Goal: Transaction & Acquisition: Purchase product/service

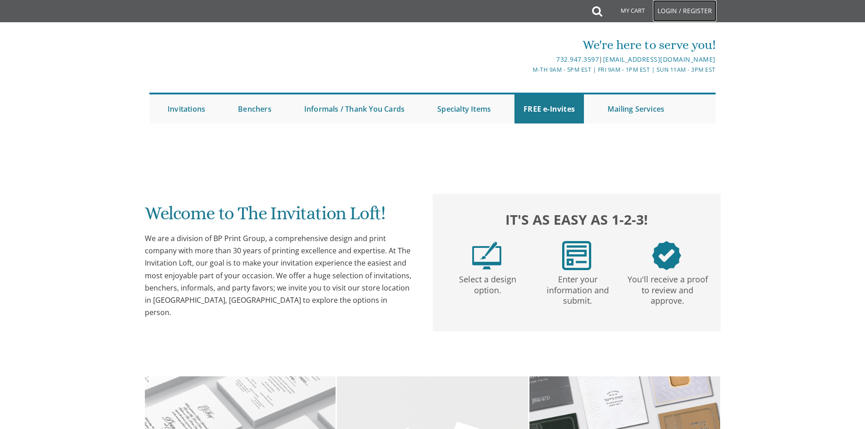
click at [692, 10] on link "Login / Register" at bounding box center [685, 11] width 64 height 22
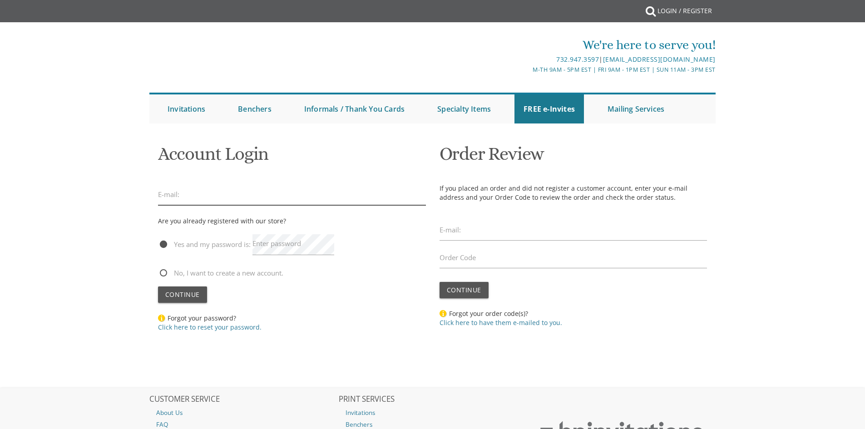
type input "neche.schwarz@gmail.com"
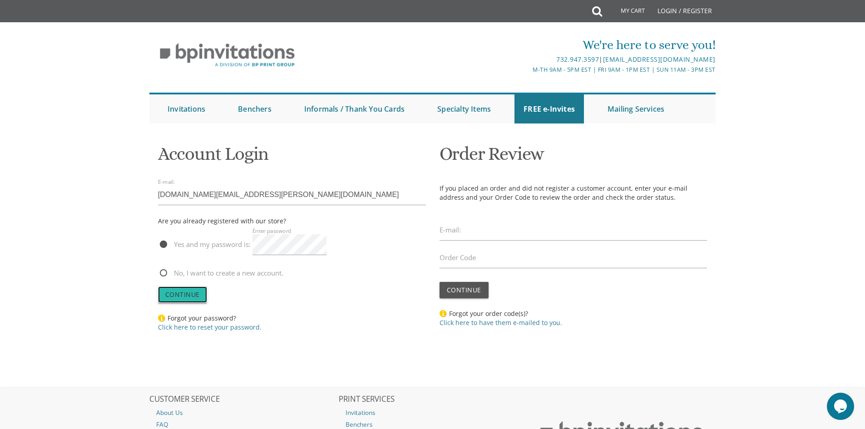
click at [188, 296] on span "Continue" at bounding box center [182, 294] width 35 height 9
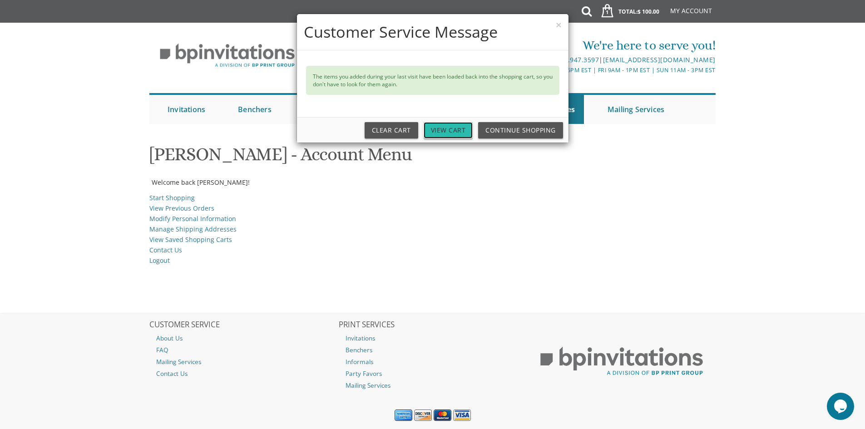
click at [466, 125] on link "View Cart" at bounding box center [449, 130] width 50 height 16
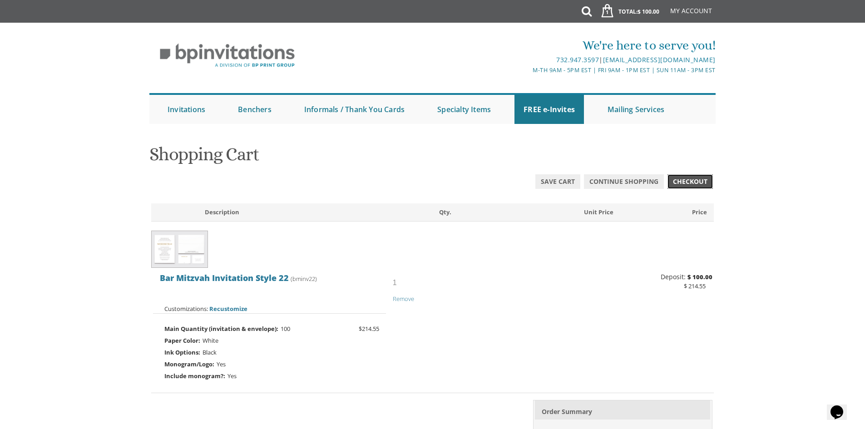
click at [701, 176] on link "Checkout" at bounding box center [690, 181] width 45 height 15
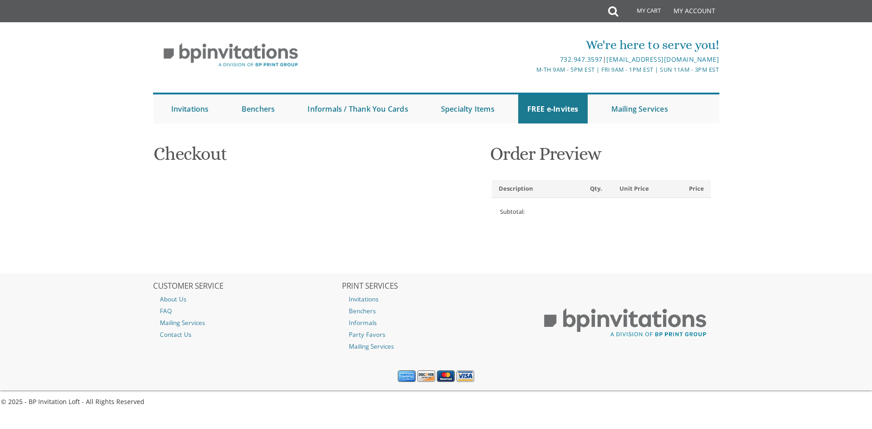
select select
type input "neche"
type input "[PERSON_NAME]"
type input "[STREET_ADDRESS][PERSON_NAME]"
type input "[GEOGRAPHIC_DATA]"
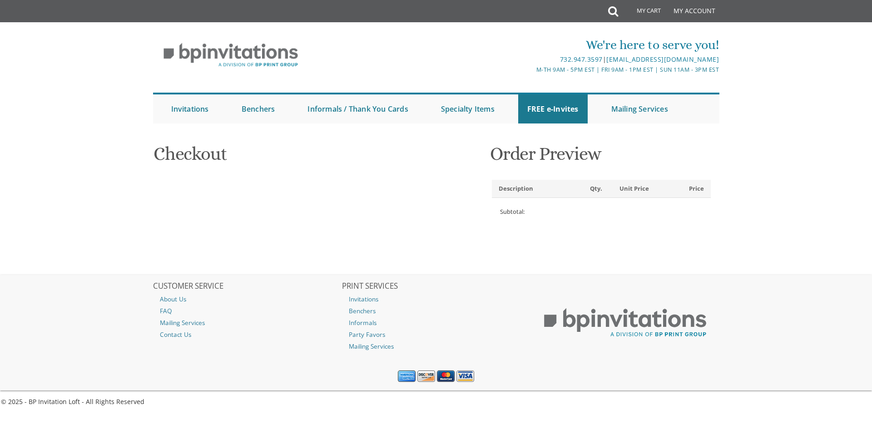
type input "02135-1742"
select select "US"
select select "MA"
type input "8482993575"
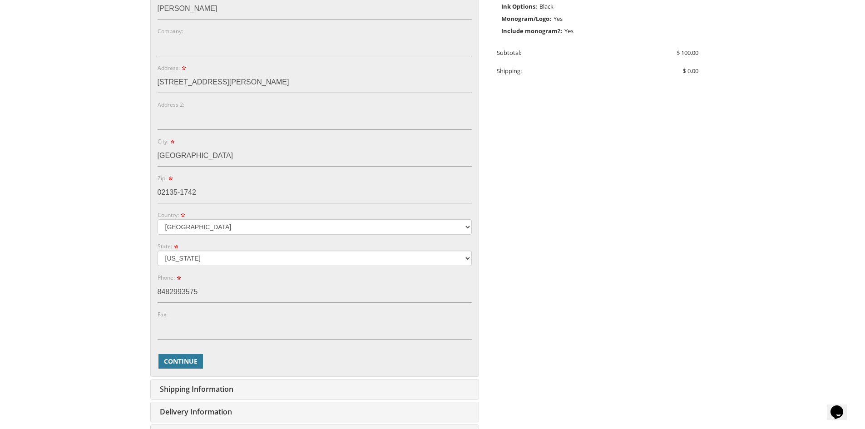
scroll to position [313, 0]
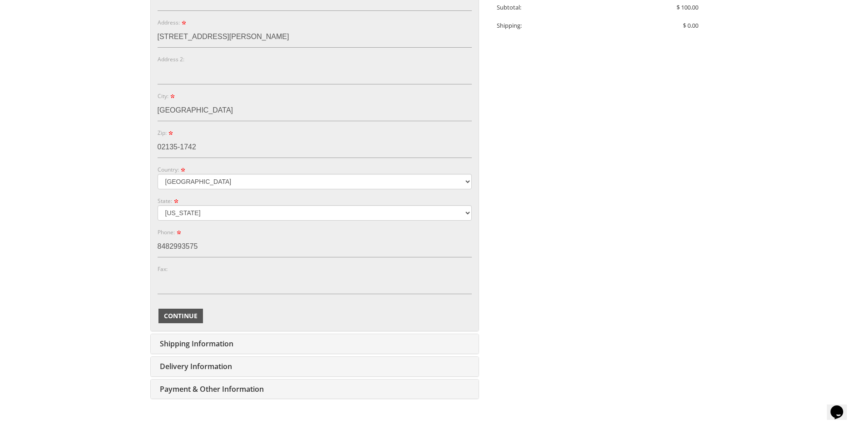
click at [186, 315] on span "Continue" at bounding box center [181, 316] width 34 height 9
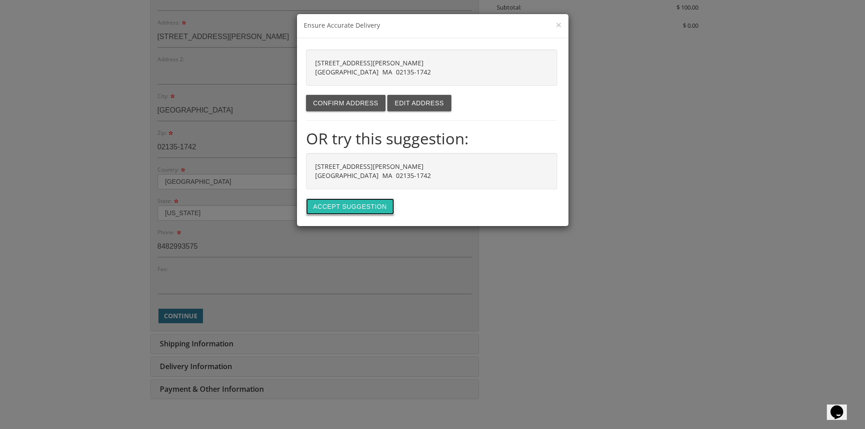
click at [340, 209] on button "Accept suggestion" at bounding box center [350, 207] width 88 height 16
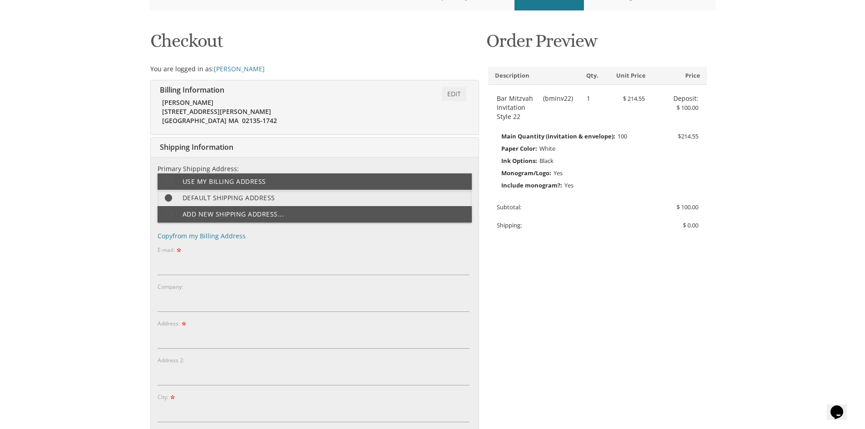
type input "[DOMAIN_NAME][EMAIL_ADDRESS][PERSON_NAME][DOMAIN_NAME]"
type input "[STREET_ADDRESS][PERSON_NAME]"
type input "[GEOGRAPHIC_DATA]"
type input "02135-1742"
select select "US"
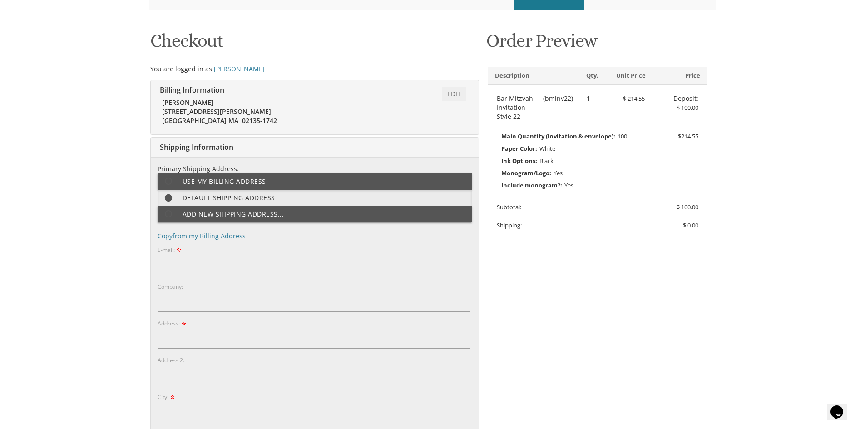
select select "MA"
type input "8482993575"
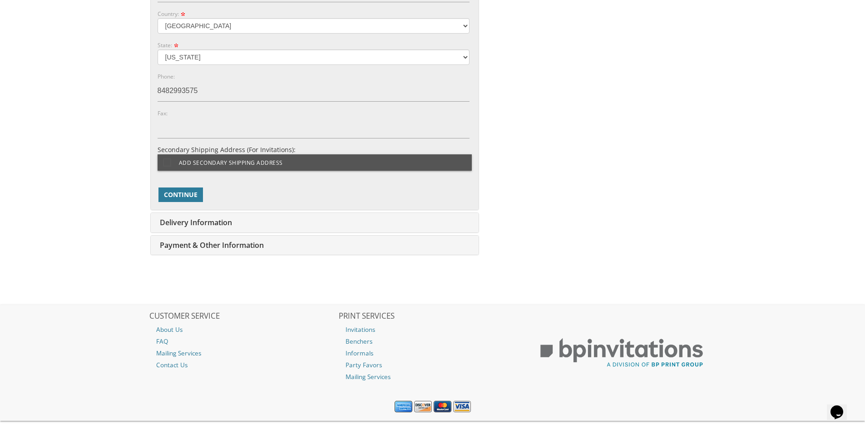
scroll to position [587, 0]
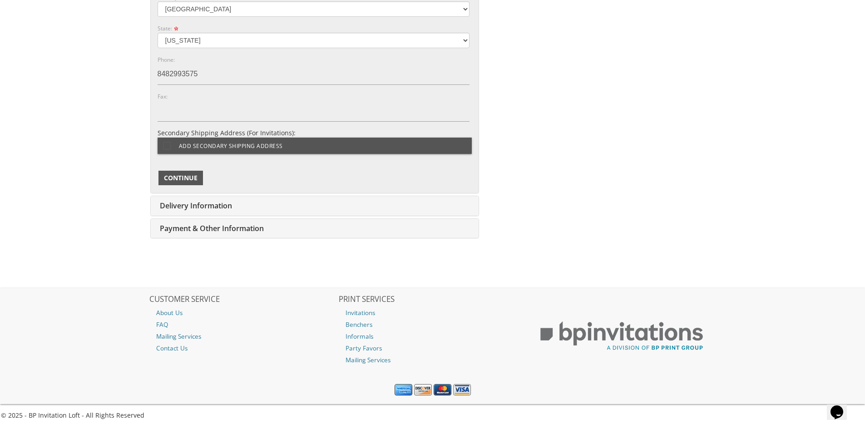
click at [189, 183] on button "Continue" at bounding box center [181, 178] width 45 height 15
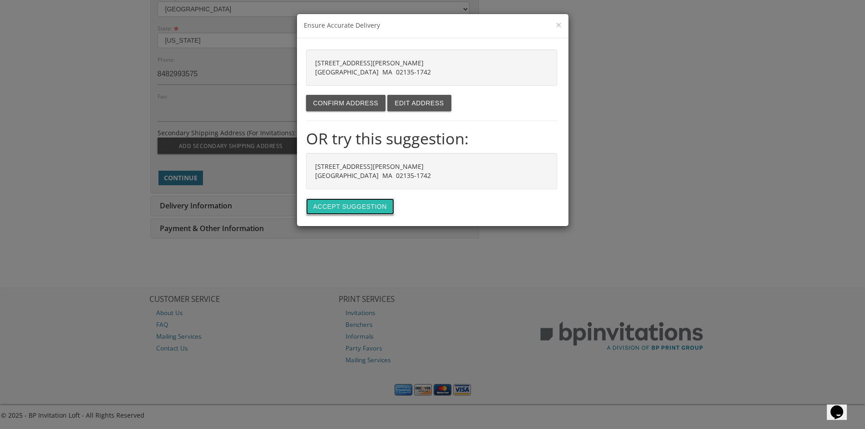
click at [345, 202] on button "Accept suggestion" at bounding box center [350, 207] width 88 height 16
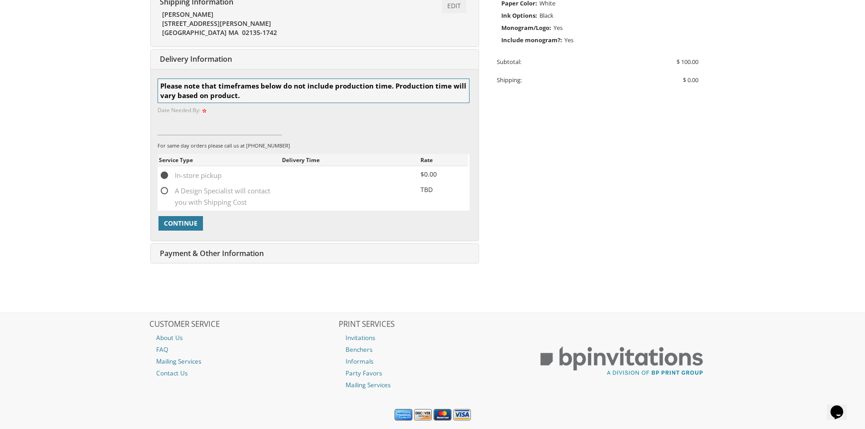
scroll to position [284, 0]
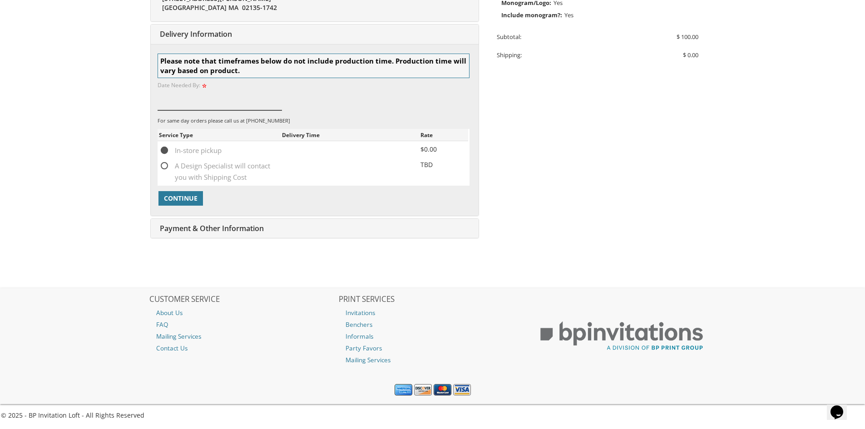
click at [164, 104] on input at bounding box center [220, 99] width 125 height 21
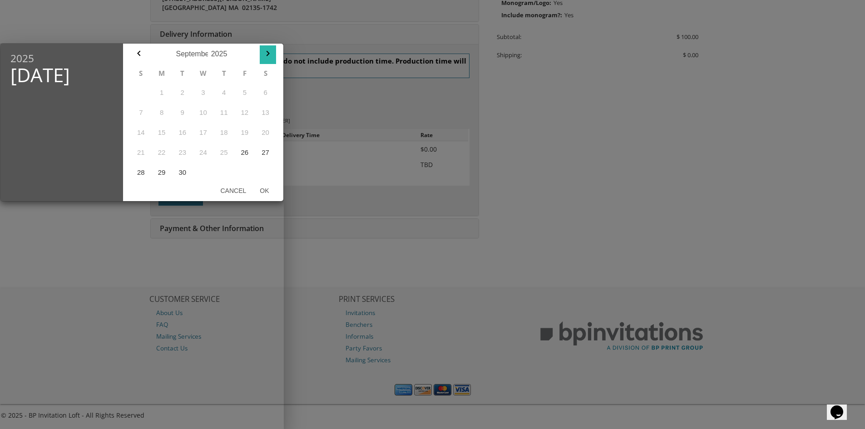
click at [269, 53] on icon "button" at bounding box center [268, 53] width 11 height 11
click at [385, 108] on div at bounding box center [432, 161] width 865 height 536
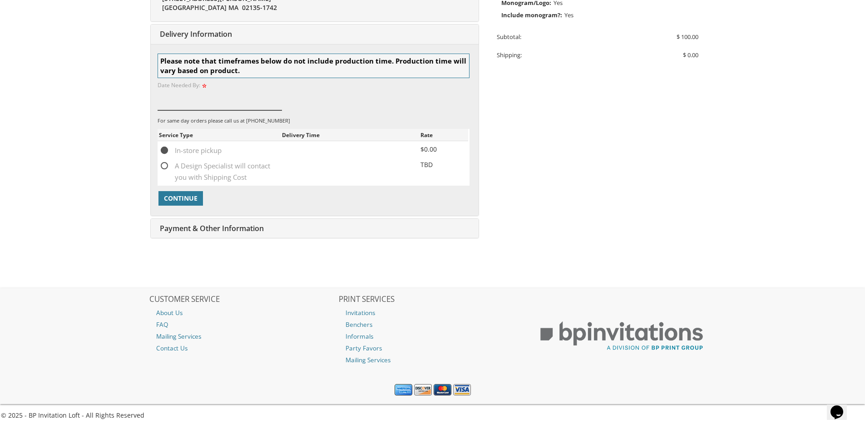
click at [188, 100] on input at bounding box center [220, 99] width 125 height 21
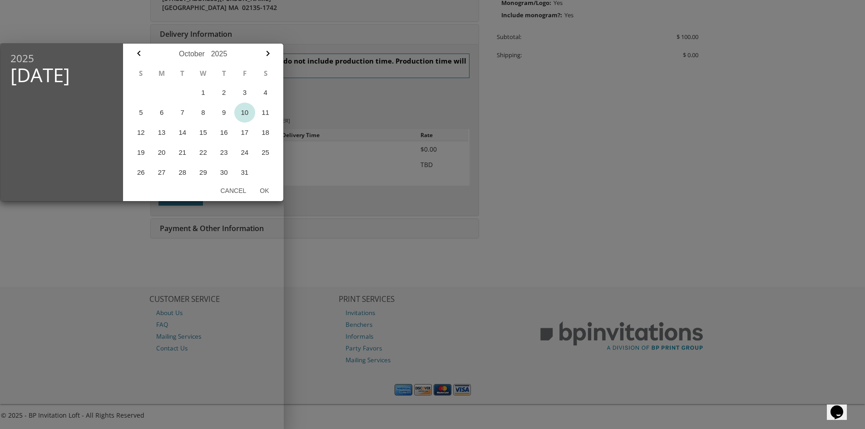
click at [248, 114] on button "10" at bounding box center [244, 113] width 21 height 20
click at [264, 191] on button "Ok" at bounding box center [264, 191] width 23 height 16
type input "[DATE]"
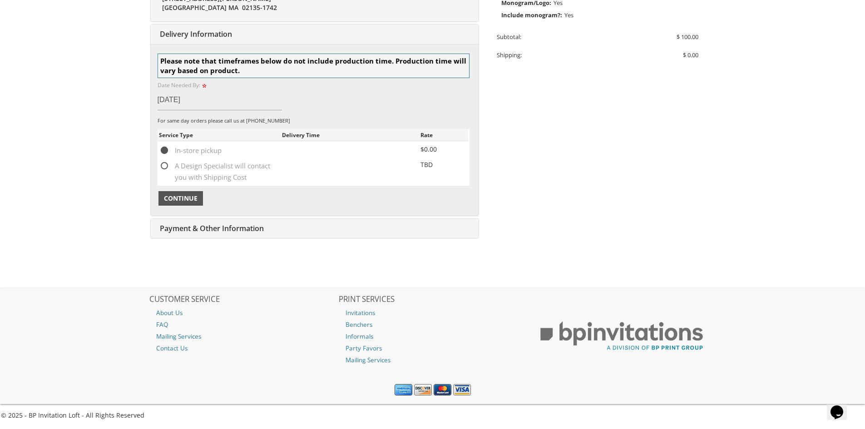
click at [179, 199] on span "Continue" at bounding box center [181, 198] width 34 height 9
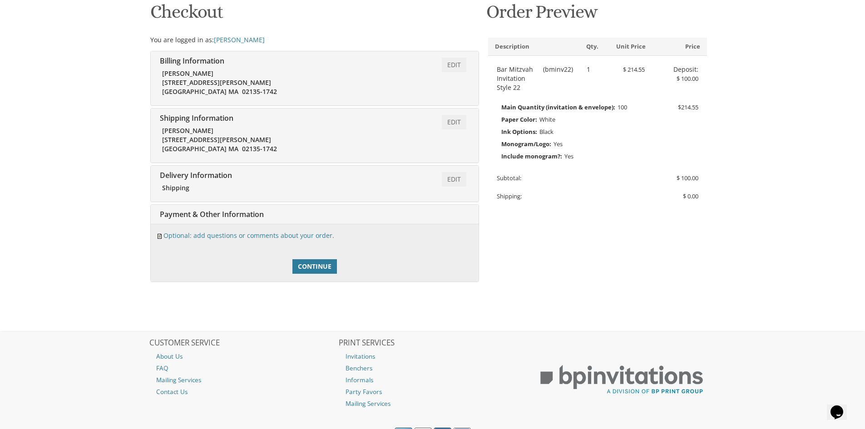
scroll to position [186, 0]
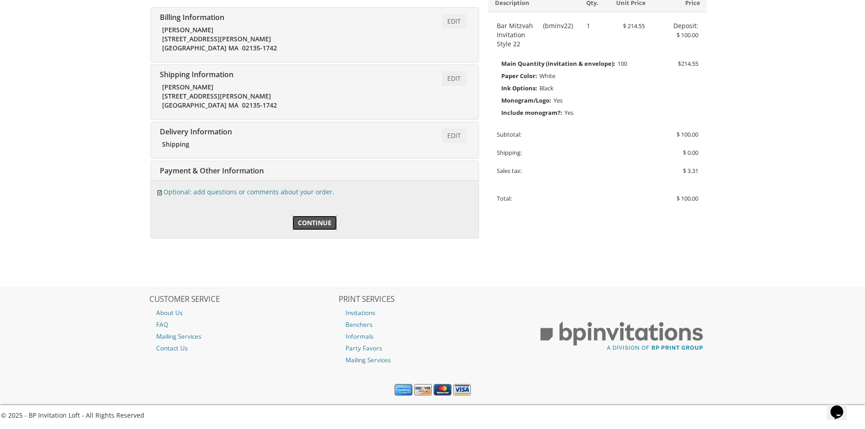
click at [307, 222] on span "Continue" at bounding box center [315, 223] width 34 height 9
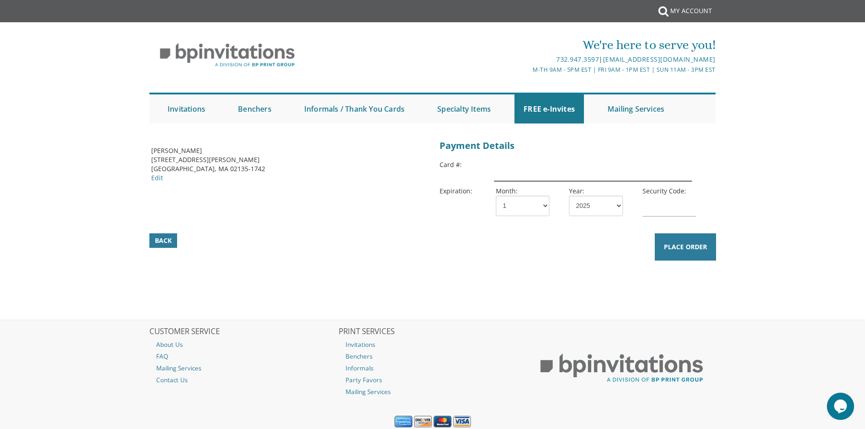
click at [507, 169] on input "text" at bounding box center [593, 170] width 198 height 21
type input "372270618151004"
select select "04"
select select "27"
click at [658, 211] on input "text" at bounding box center [670, 206] width 54 height 21
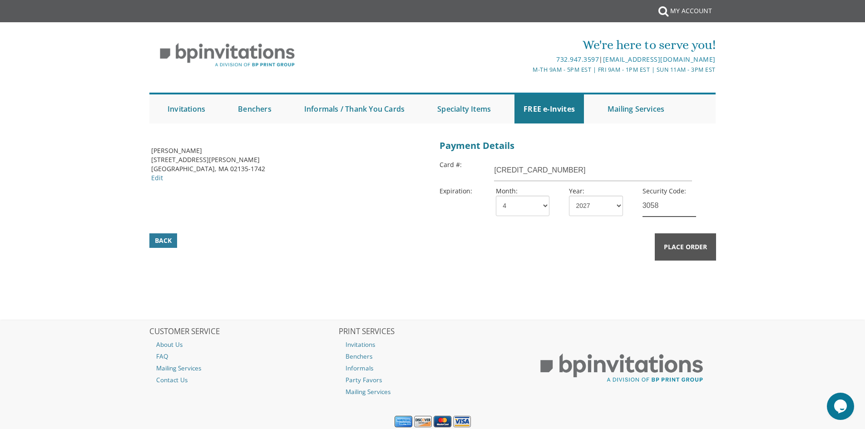
type input "3058"
drag, startPoint x: 688, startPoint y: 239, endPoint x: 688, endPoint y: 248, distance: 9.5
click at [688, 242] on button "Place Order" at bounding box center [685, 246] width 61 height 27
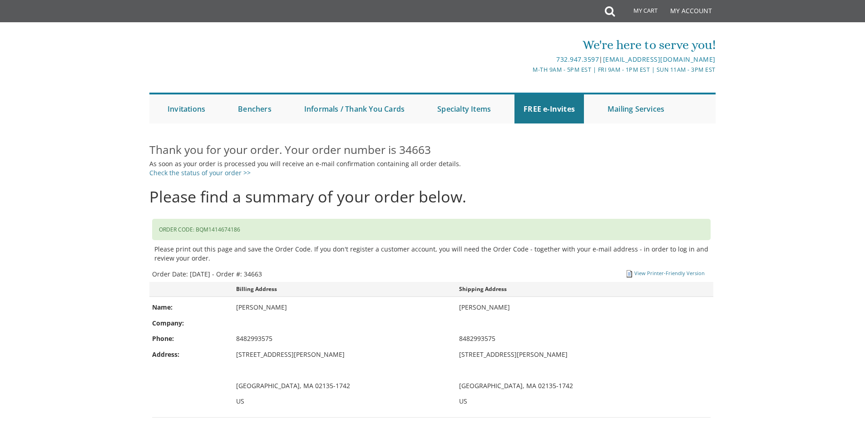
click at [682, 250] on p "Please print out this page and save the Order Code. If you don't register a cus…" at bounding box center [432, 254] width 556 height 18
